Goal: Communication & Community: Ask a question

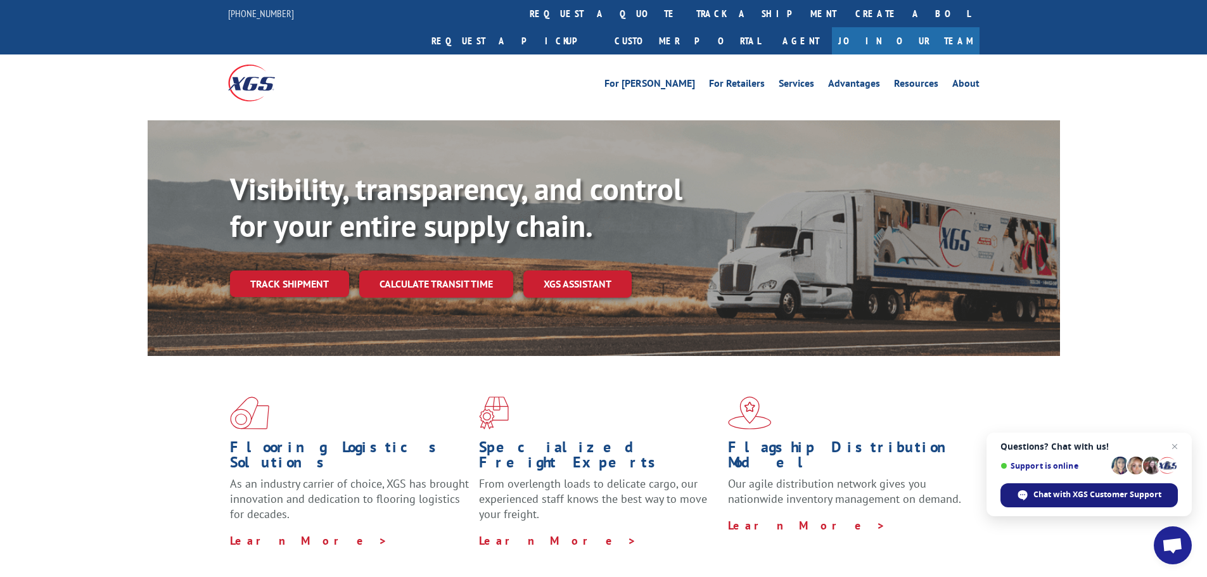
click at [1089, 492] on span "Chat with XGS Customer Support" at bounding box center [1097, 494] width 128 height 11
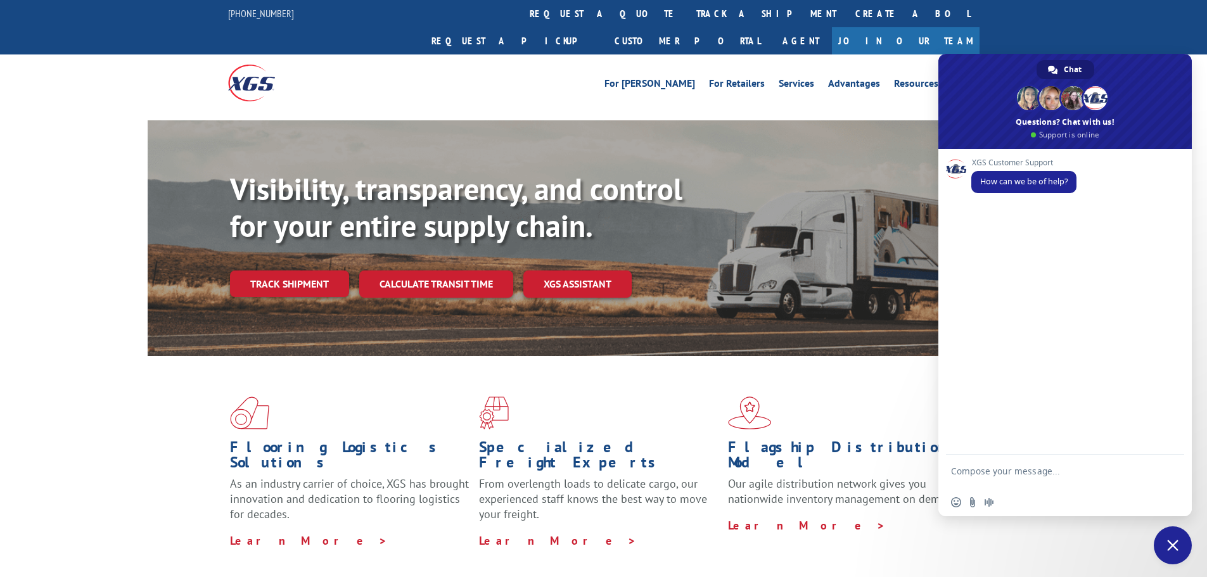
click at [1054, 476] on textarea "Compose your message..." at bounding box center [1051, 477] width 200 height 23
type textarea "HI"
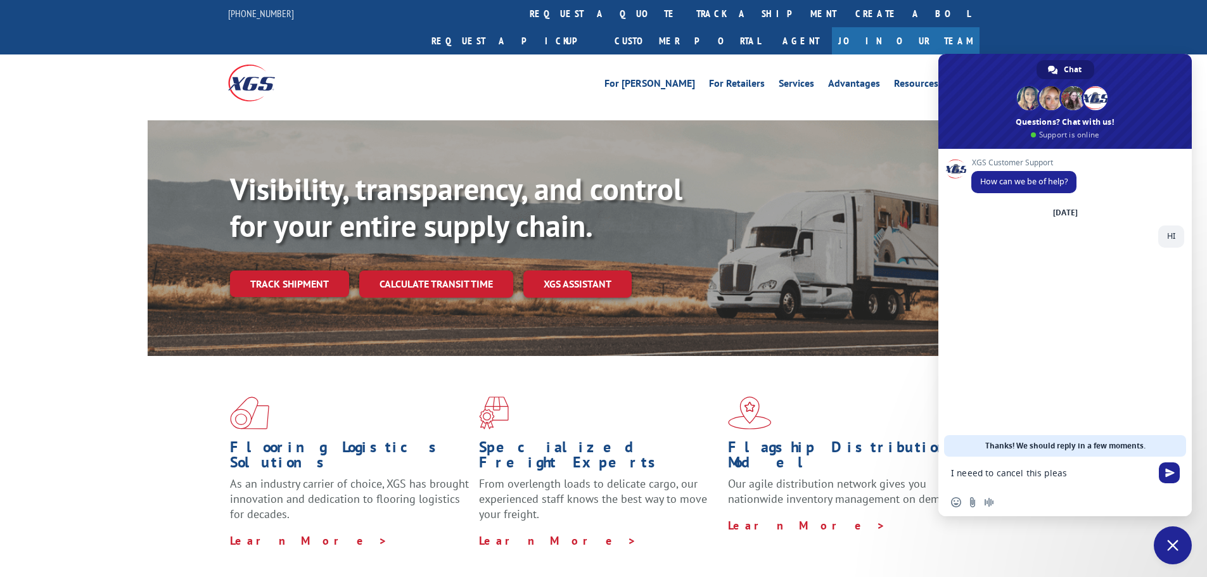
type textarea "I neeed to cancel this please"
paste textarea "FPX00333829"
type textarea "FPX00333829"
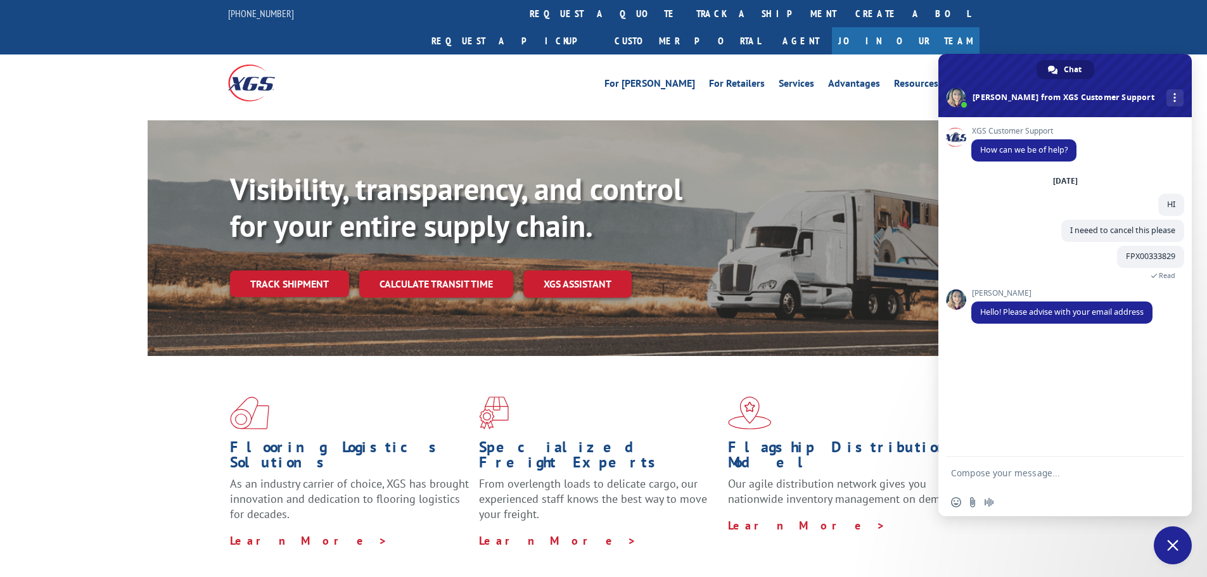
click at [1024, 470] on textarea "Compose your message..." at bounding box center [1051, 473] width 200 height 11
type textarea "[PERSON_NAME][EMAIL_ADDRESS][PERSON_NAME][DOMAIN_NAME]"
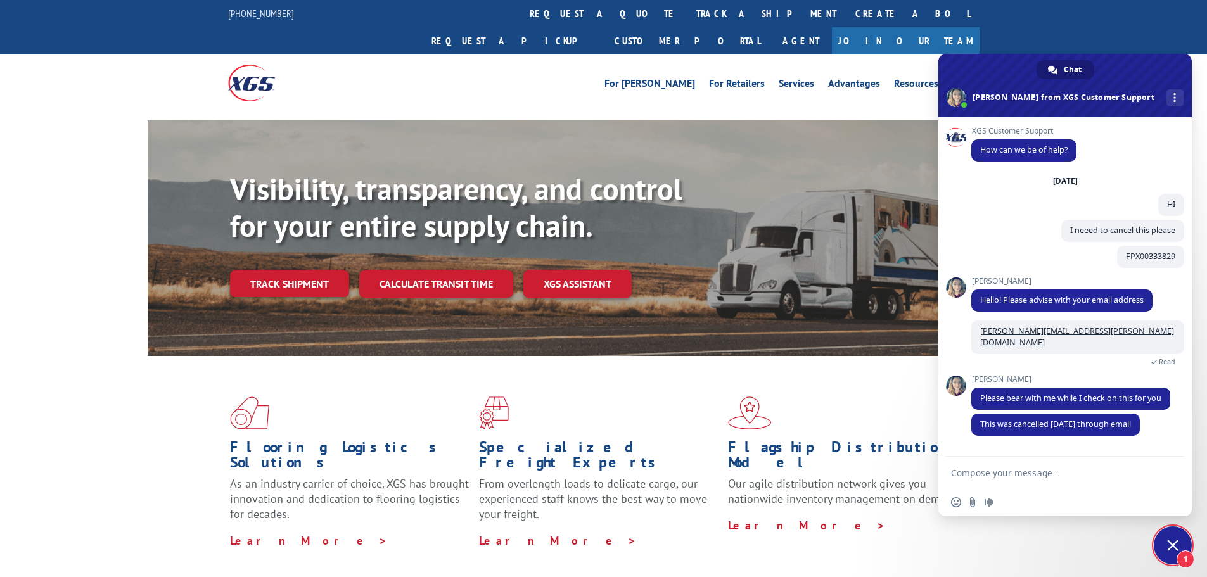
click at [1050, 473] on textarea "Compose your message..." at bounding box center [1051, 473] width 200 height 11
type textarea "Thanks"
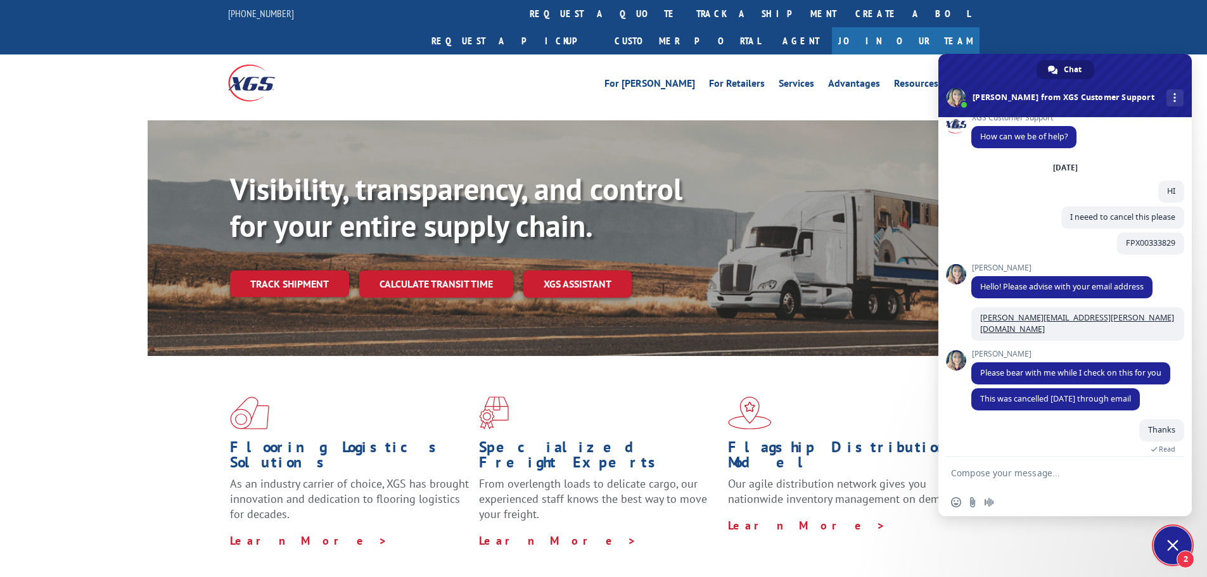
scroll to position [140, 0]
